Goal: Task Accomplishment & Management: Manage account settings

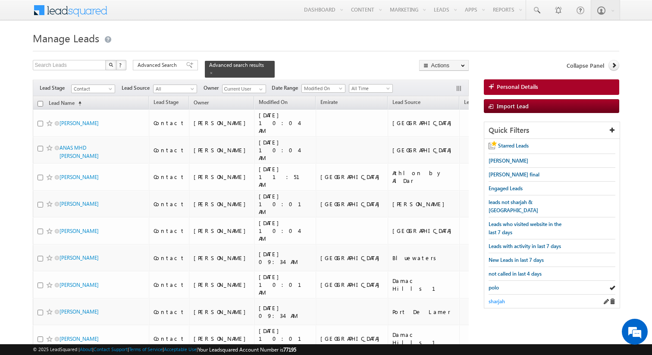
click at [496, 298] on span "sharjah" at bounding box center [496, 301] width 16 height 6
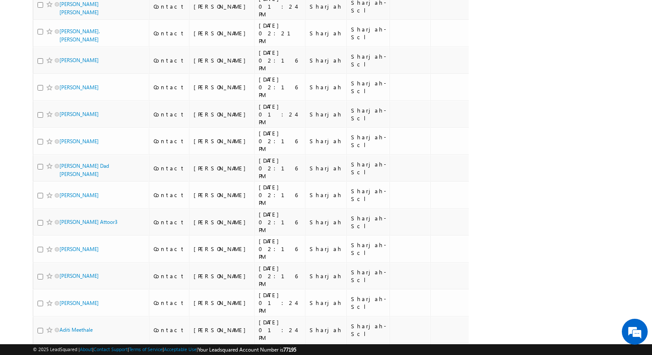
scroll to position [4466, 0]
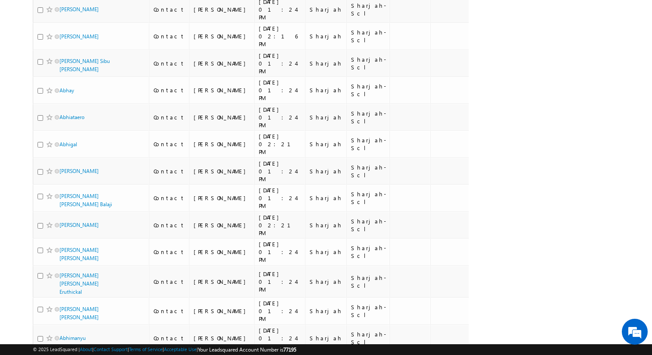
scroll to position [0, 0]
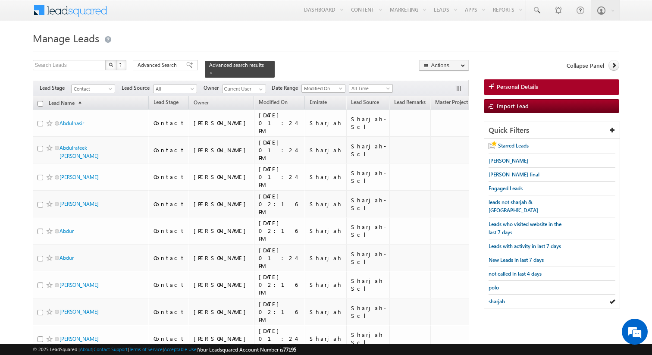
click at [41, 103] on input "checkbox" at bounding box center [40, 104] width 6 height 6
checkbox input "true"
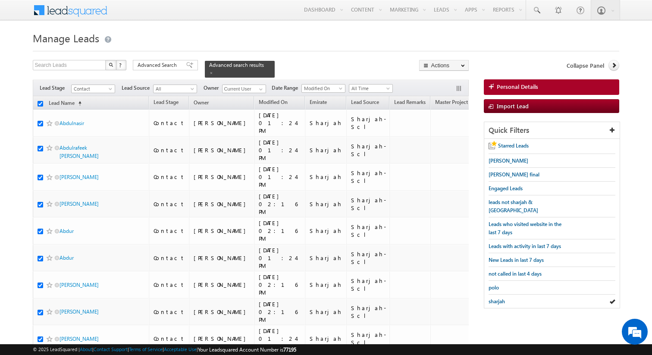
checkbox input "true"
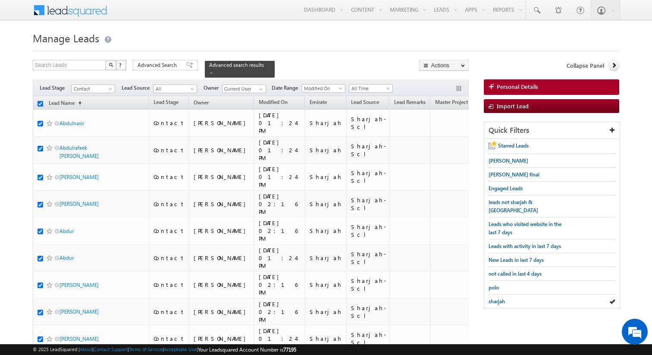
checkbox input "true"
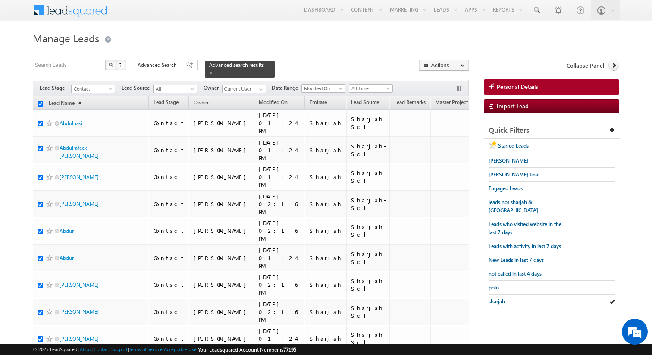
checkbox input "true"
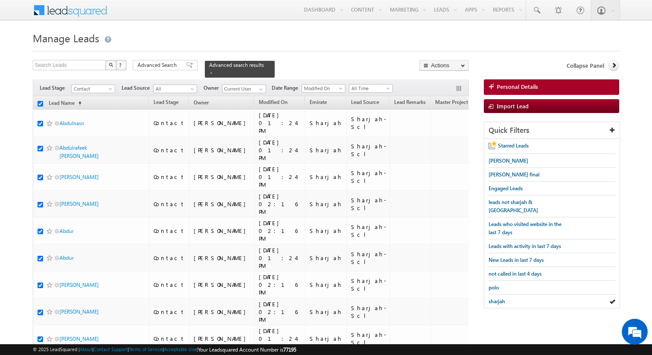
checkbox input "true"
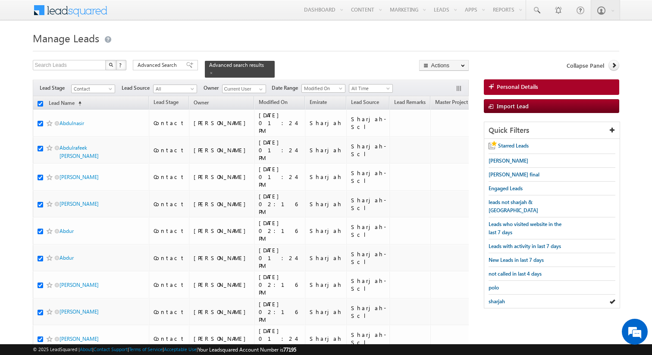
checkbox input "true"
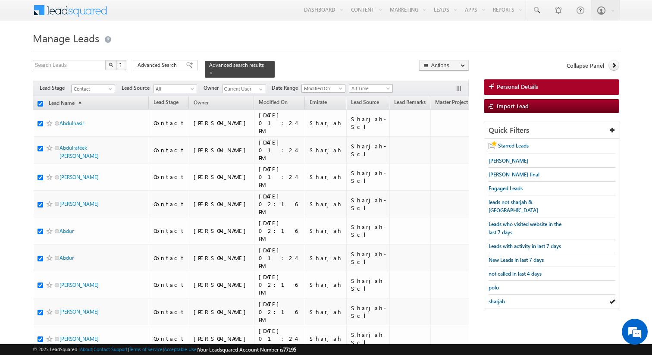
checkbox input "true"
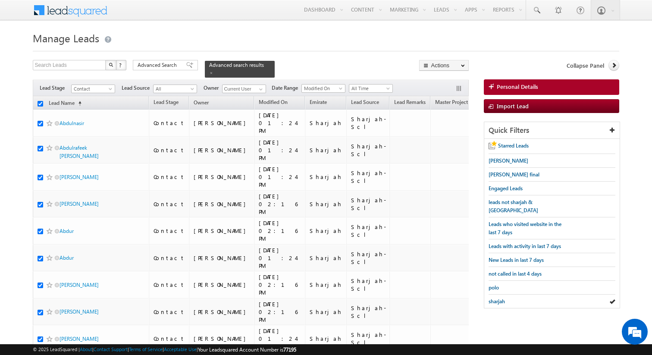
checkbox input "true"
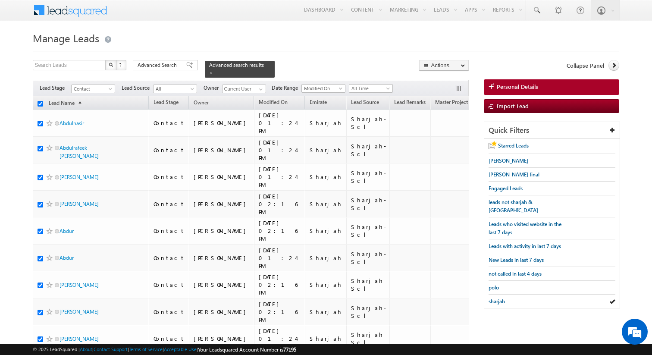
checkbox input "true"
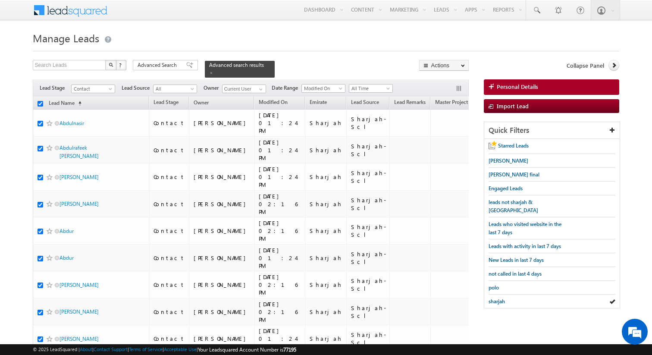
checkbox input "true"
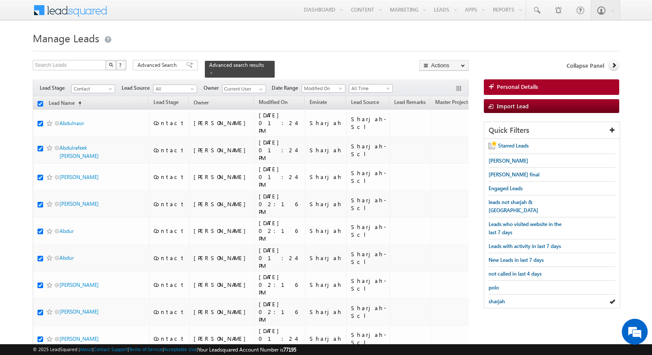
checkbox input "true"
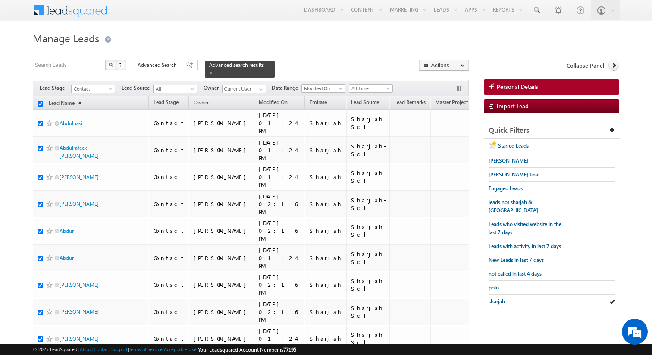
checkbox input "true"
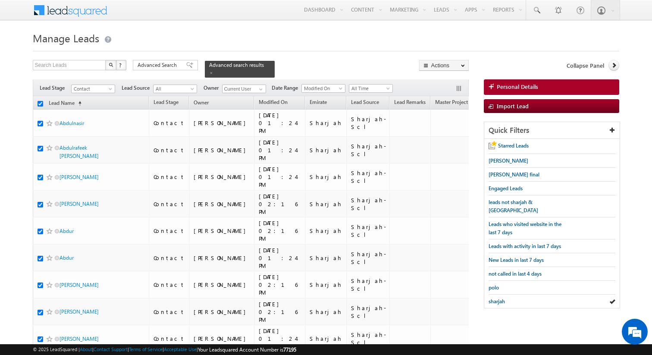
checkbox input "true"
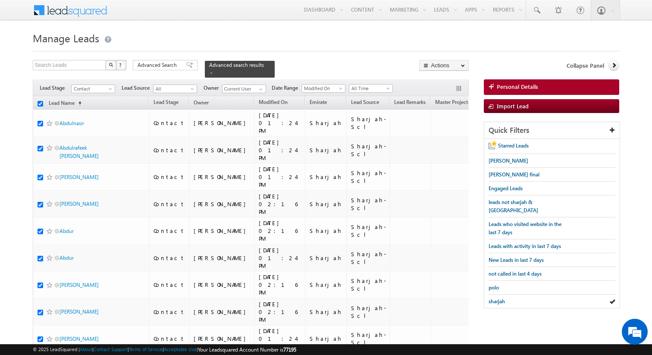
checkbox input "true"
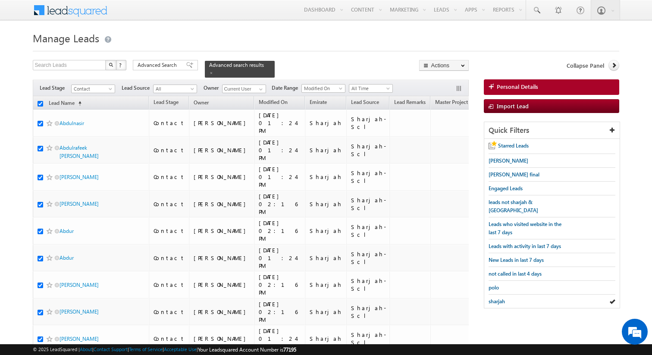
checkbox input "true"
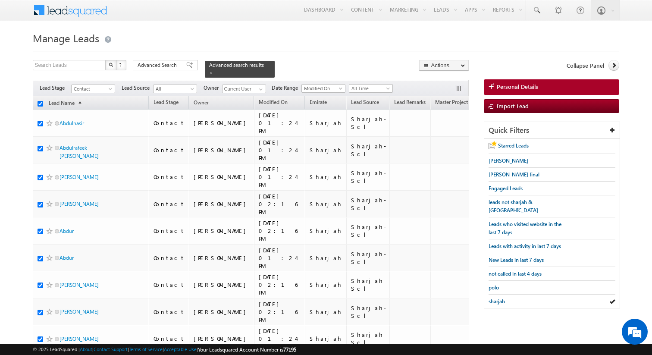
checkbox input "true"
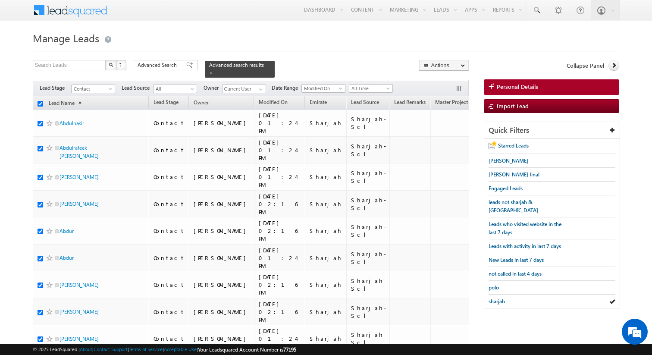
checkbox input "true"
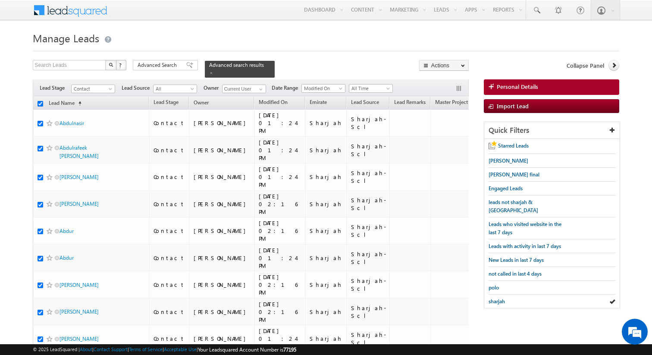
checkbox input "true"
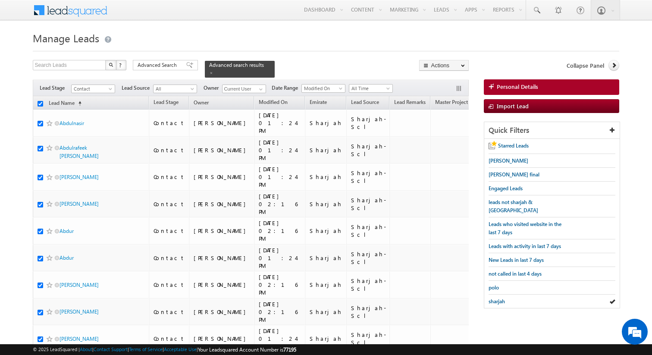
checkbox input "true"
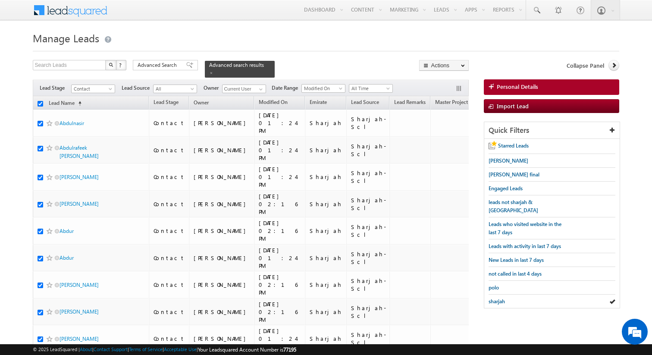
checkbox input "true"
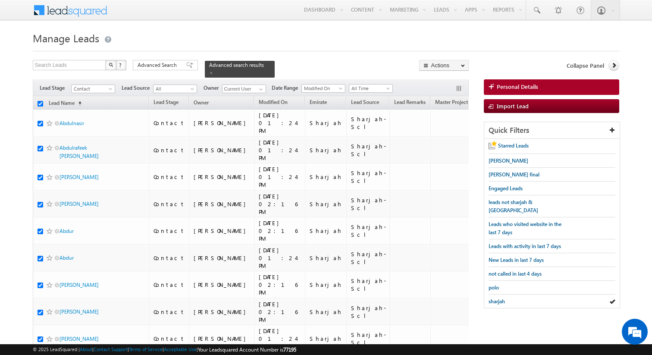
checkbox input "true"
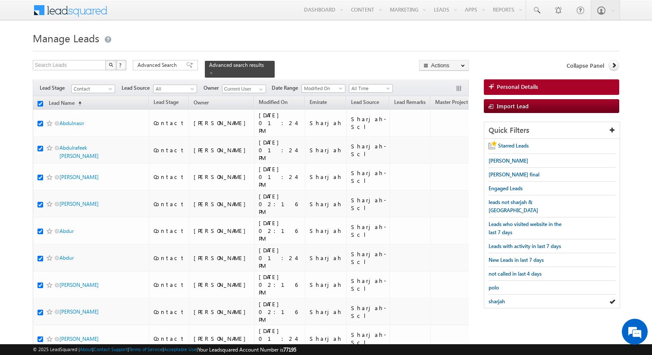
checkbox input "true"
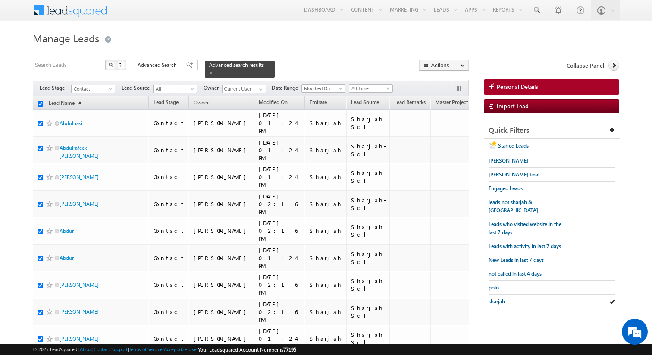
checkbox input "true"
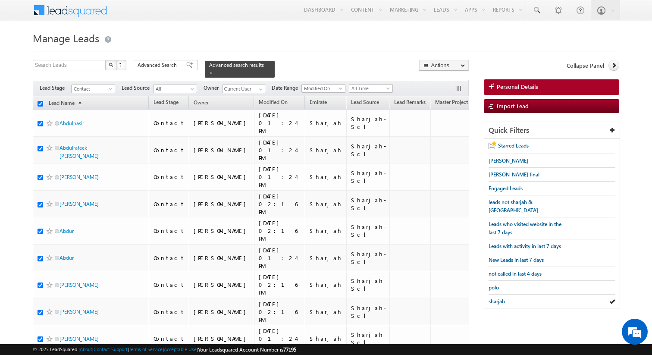
checkbox input "true"
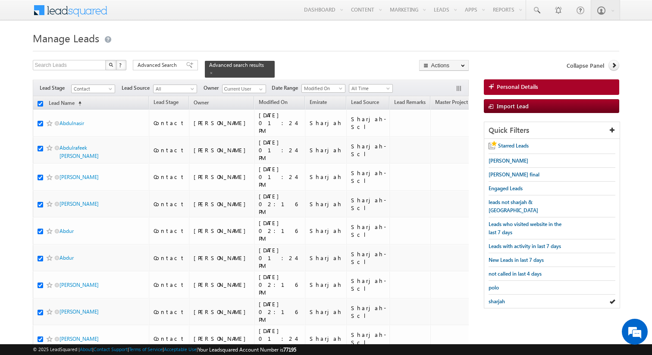
checkbox input "true"
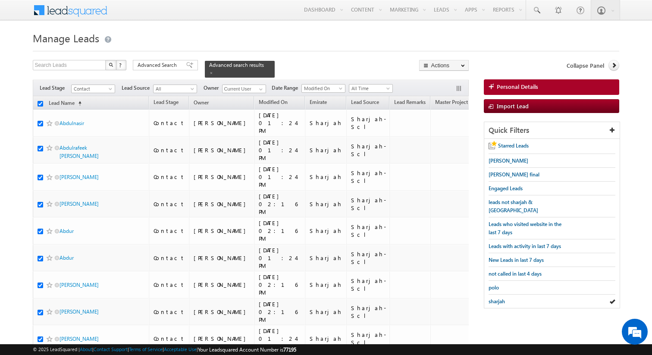
checkbox input "true"
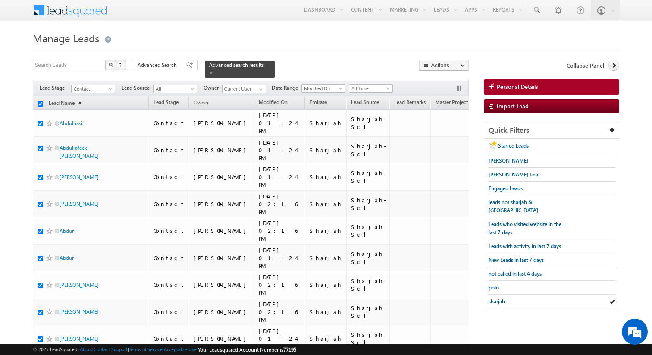
checkbox input "true"
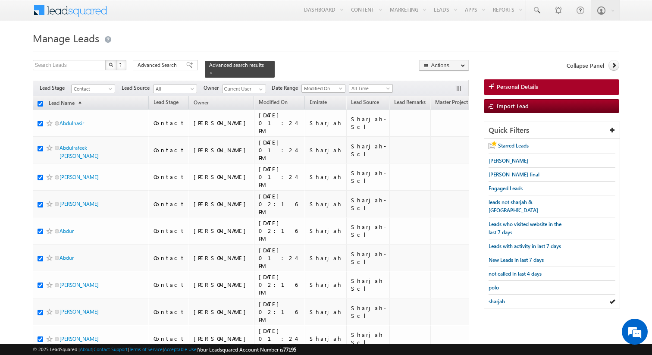
checkbox input "true"
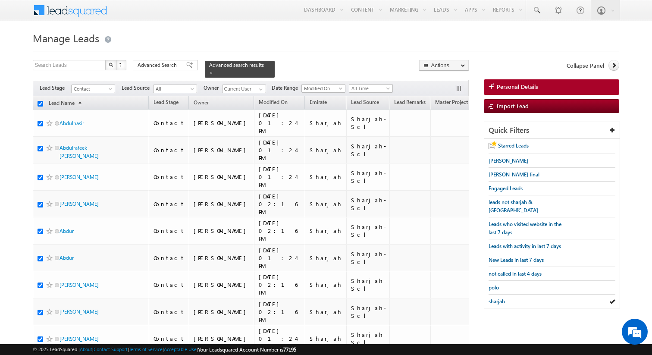
checkbox input "true"
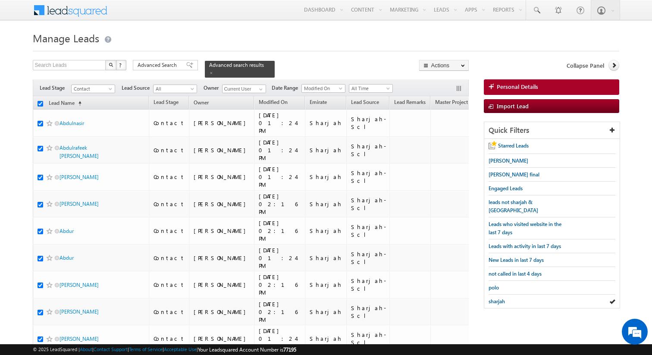
checkbox input "true"
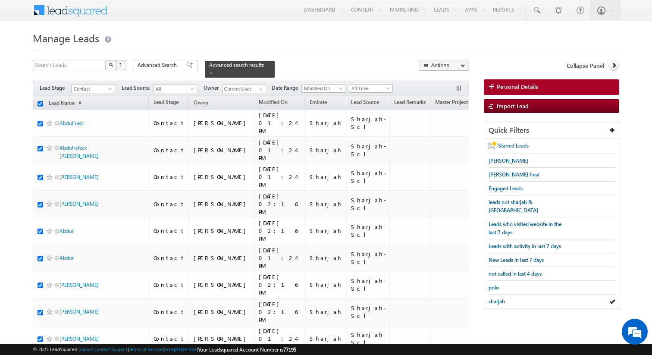
checkbox input "true"
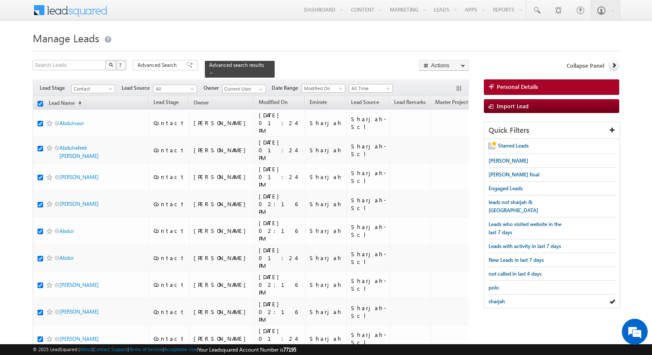
checkbox input "true"
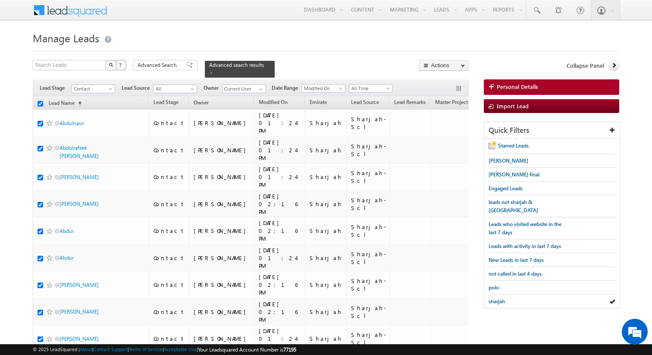
checkbox input "true"
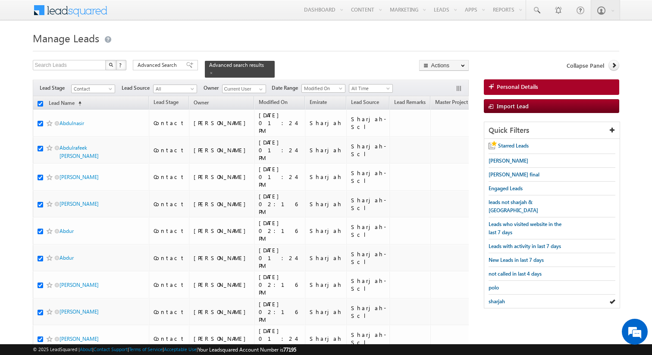
checkbox input "true"
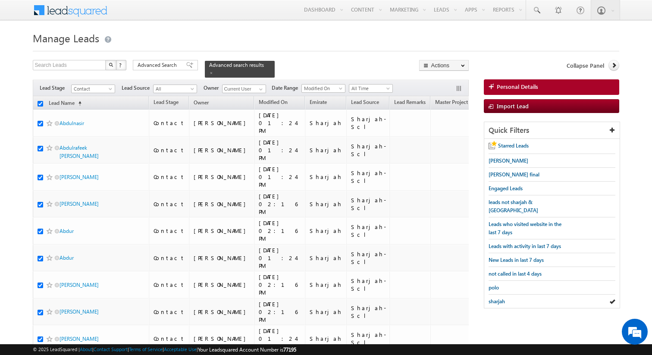
checkbox input "true"
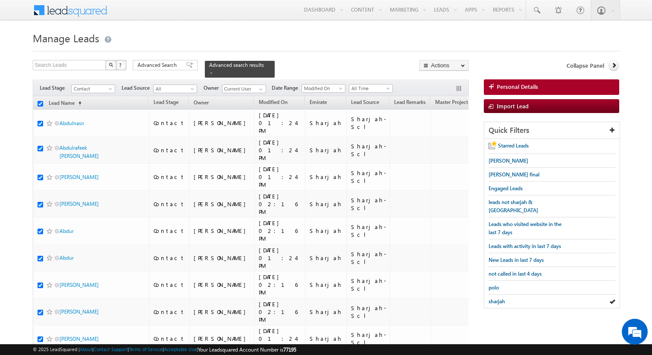
checkbox input "true"
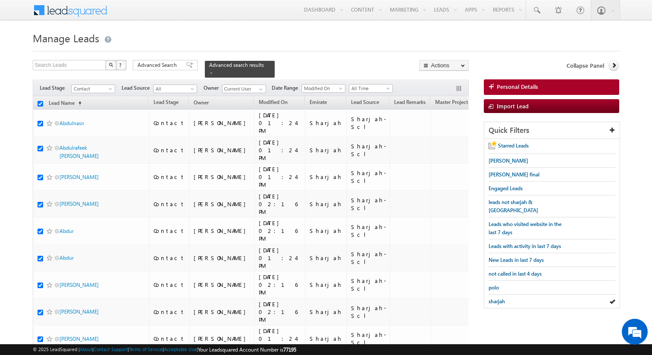
checkbox input "true"
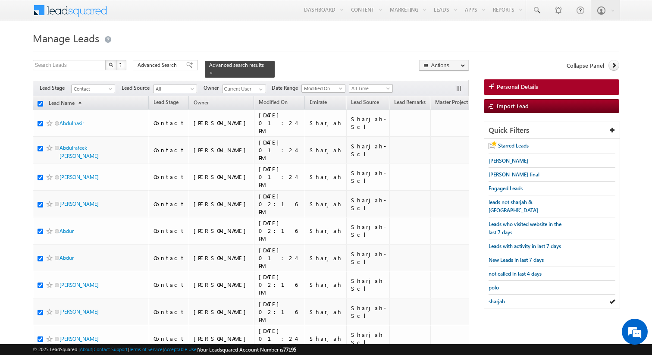
checkbox input "true"
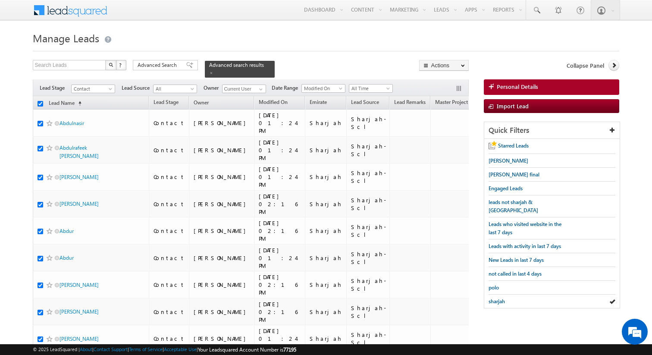
checkbox input "true"
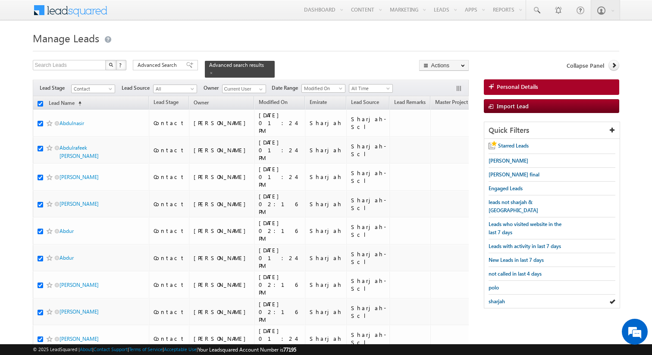
checkbox input "true"
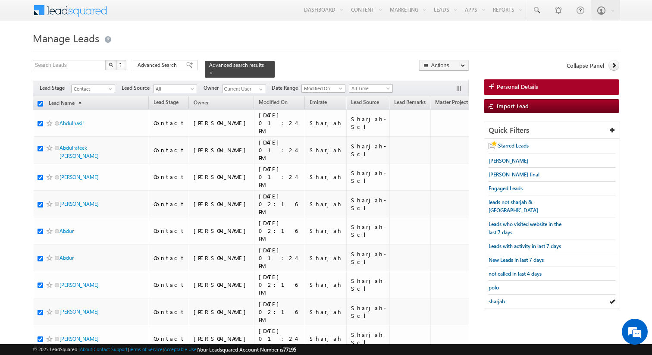
checkbox input "true"
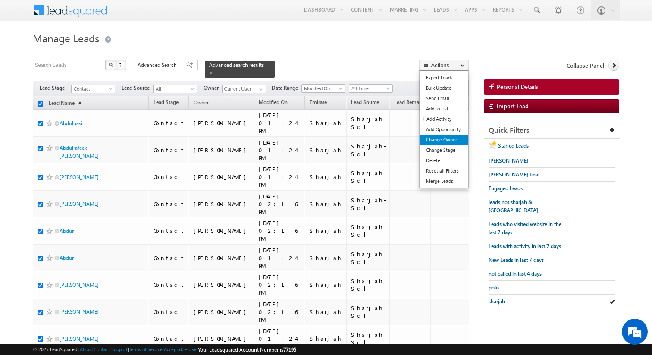
click at [442, 137] on link "Change Owner" at bounding box center [443, 139] width 49 height 10
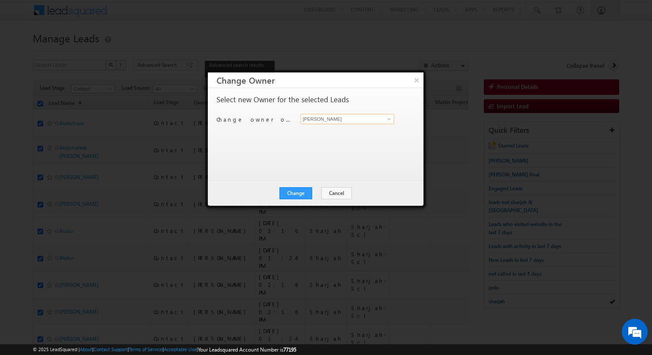
click at [339, 119] on input "[PERSON_NAME]" at bounding box center [347, 119] width 94 height 10
click at [299, 191] on button "Change" at bounding box center [295, 193] width 33 height 12
